Goal: Information Seeking & Learning: Learn about a topic

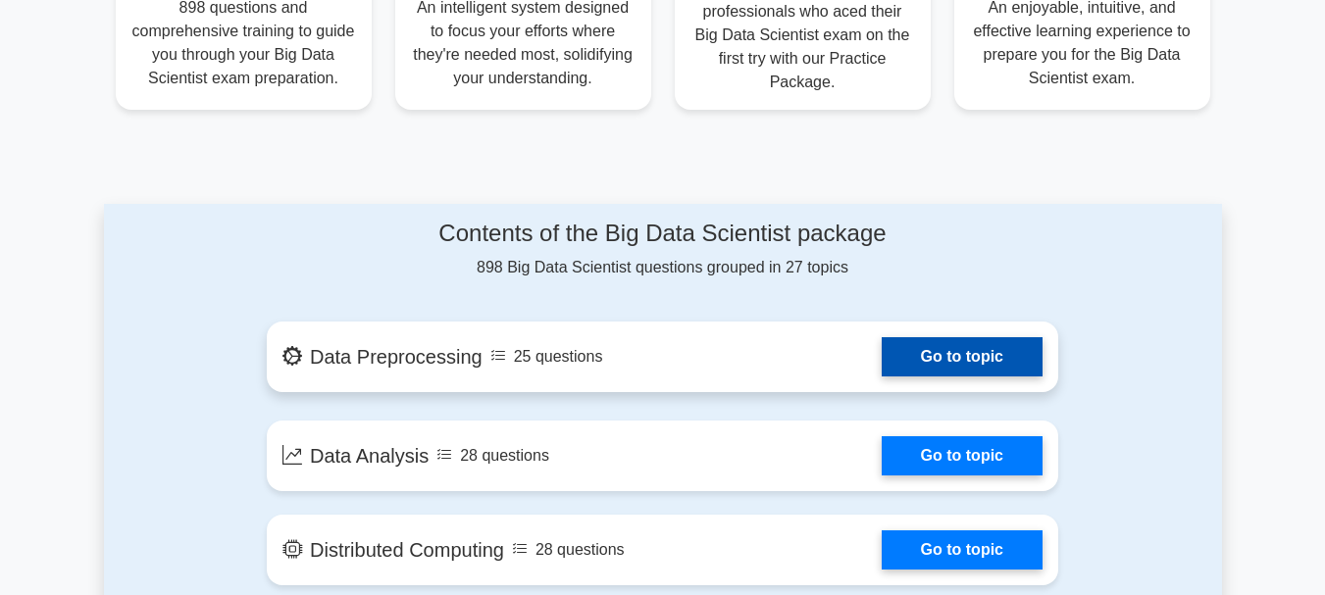
scroll to position [981, 0]
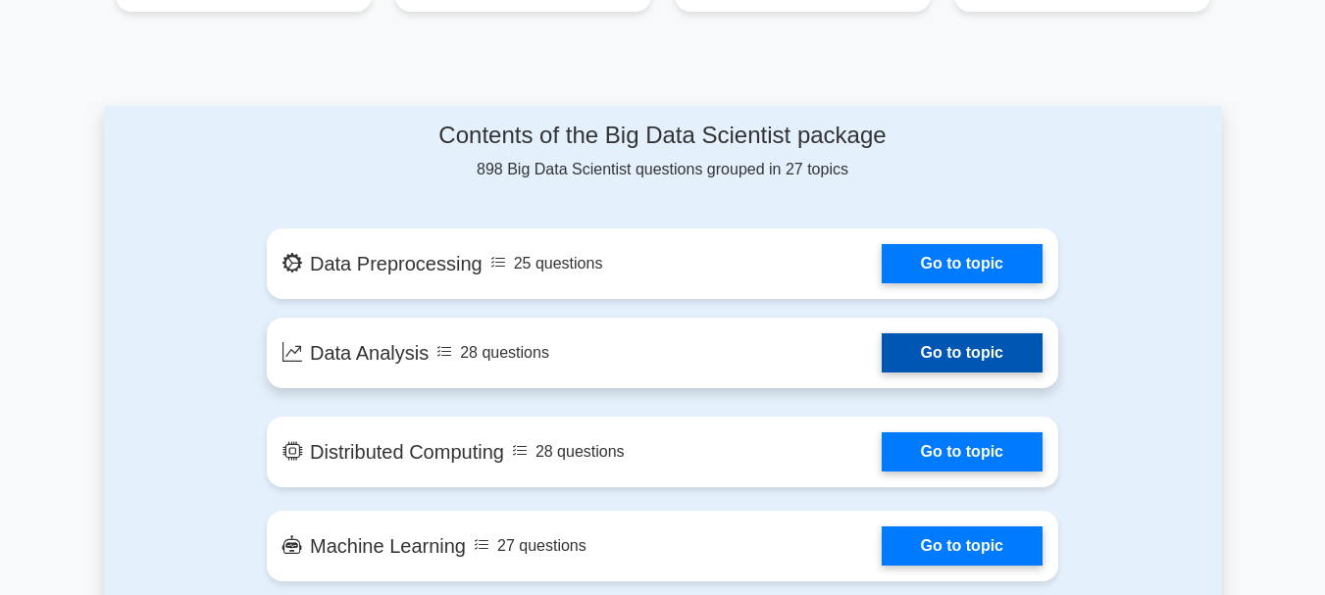
click at [928, 333] on link "Go to topic" at bounding box center [961, 352] width 161 height 39
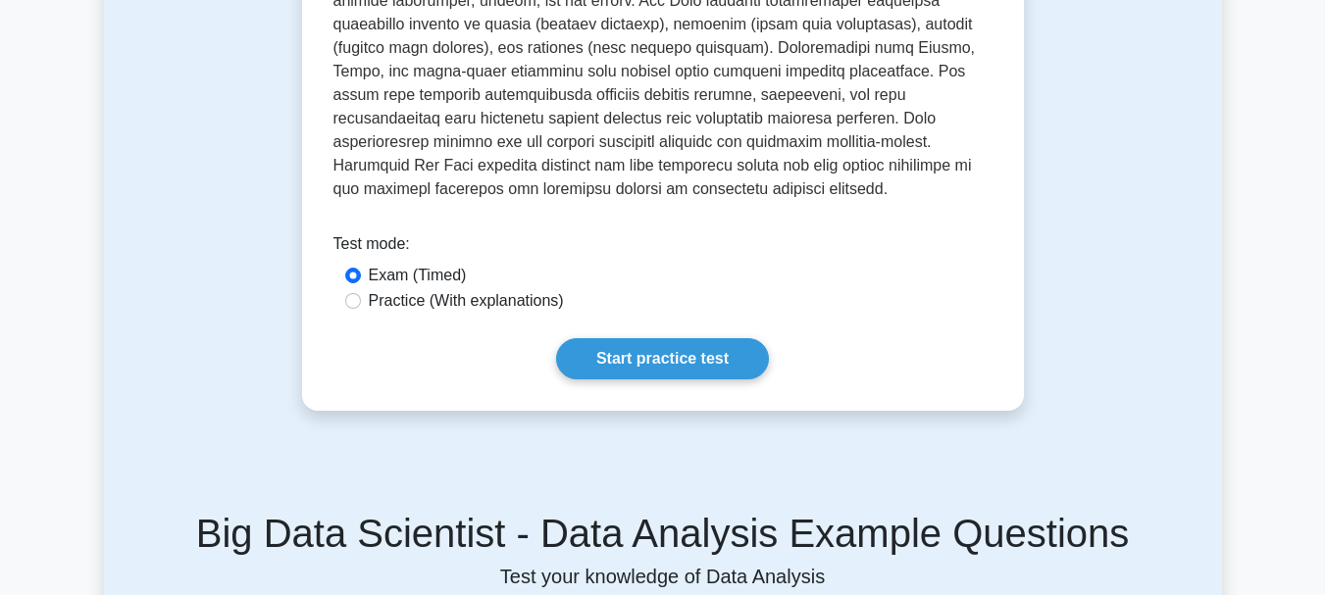
scroll to position [784, 0]
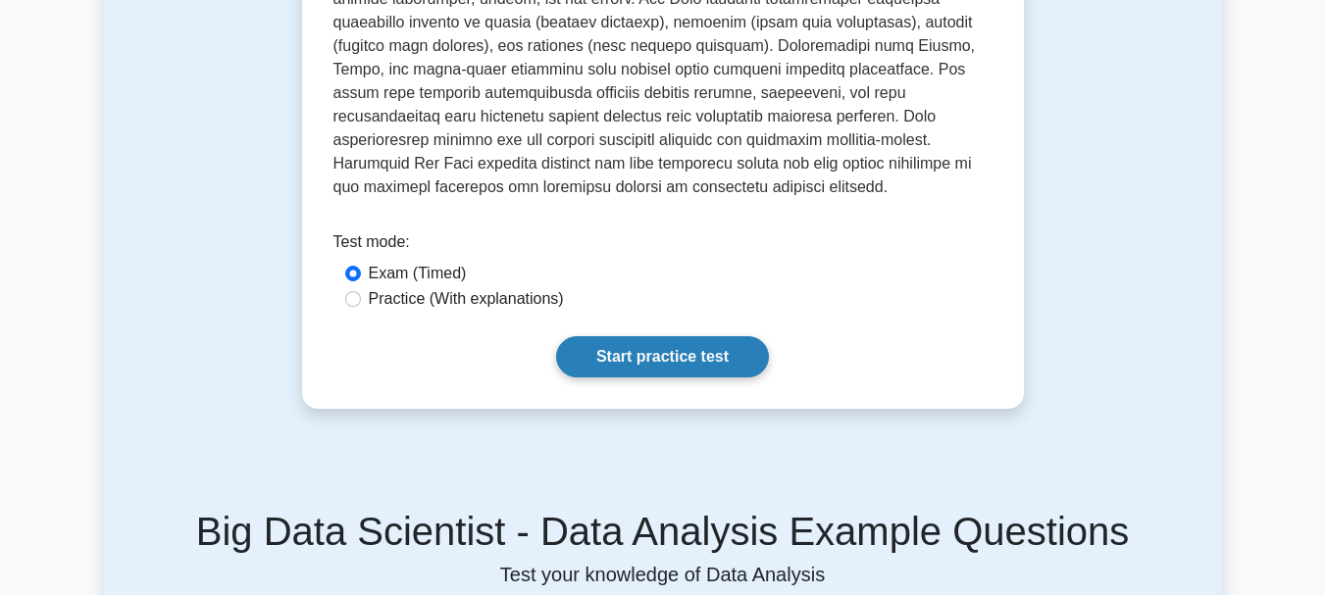
click at [623, 336] on link "Start practice test" at bounding box center [662, 356] width 213 height 41
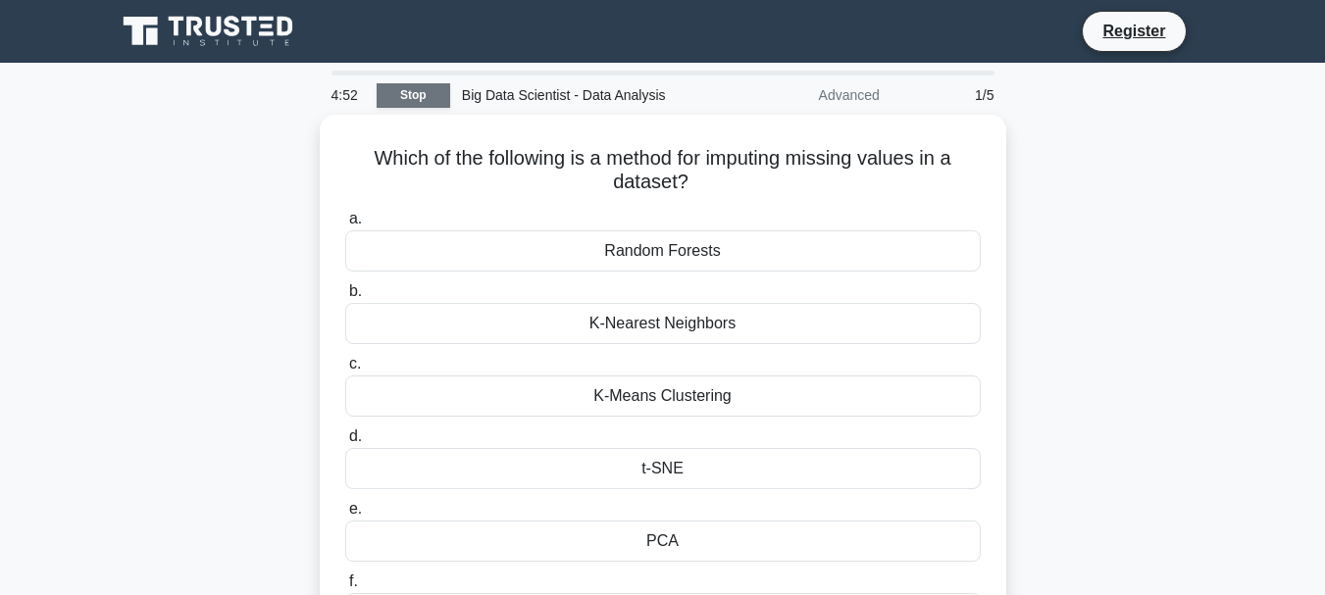
click at [431, 97] on link "Stop" at bounding box center [414, 95] width 74 height 25
